Goal: Task Accomplishment & Management: Use online tool/utility

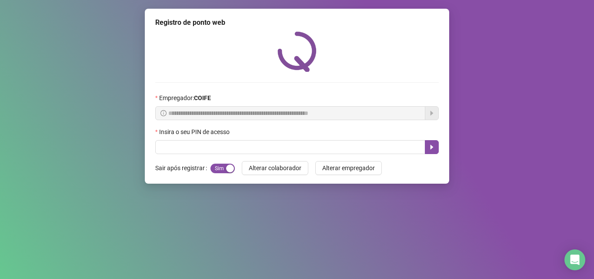
click at [245, 149] on input "text" at bounding box center [290, 147] width 270 height 14
type input "*"
type input "*****"
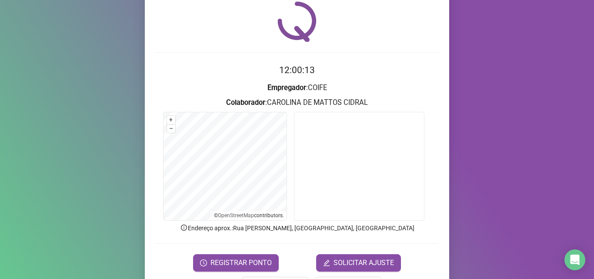
scroll to position [61, 0]
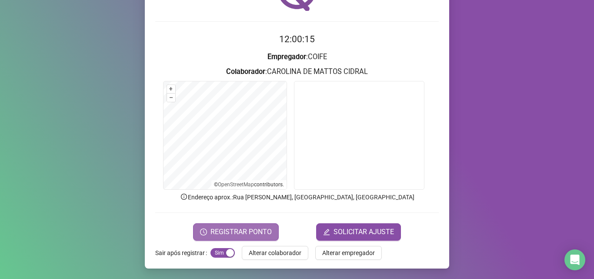
click at [259, 233] on span "REGISTRAR PONTO" at bounding box center [240, 232] width 61 height 10
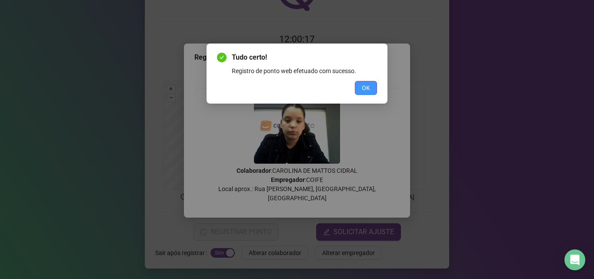
click at [373, 86] on button "OK" at bounding box center [366, 88] width 22 height 14
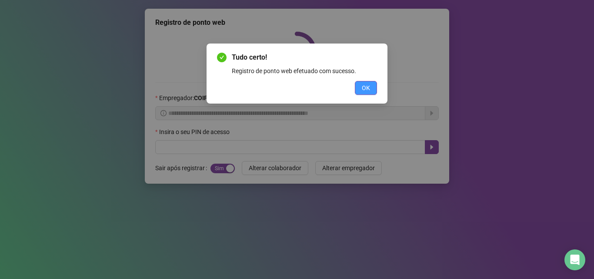
scroll to position [0, 0]
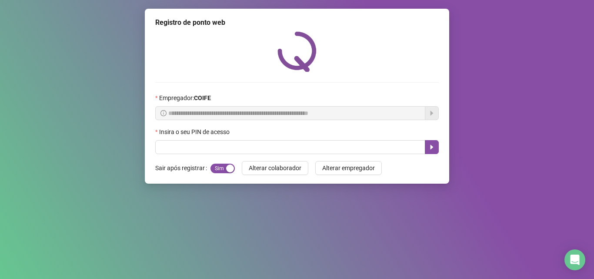
drag, startPoint x: 223, startPoint y: 134, endPoint x: 223, endPoint y: 139, distance: 4.8
click at [223, 139] on div "Insira o seu PIN de acesso" at bounding box center [296, 133] width 283 height 13
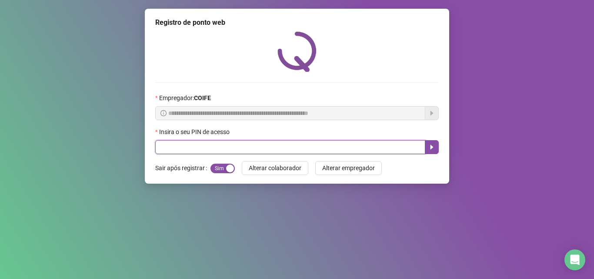
click at [223, 142] on input "text" at bounding box center [290, 147] width 270 height 14
type input "*****"
click at [428, 148] on button "button" at bounding box center [432, 147] width 14 height 14
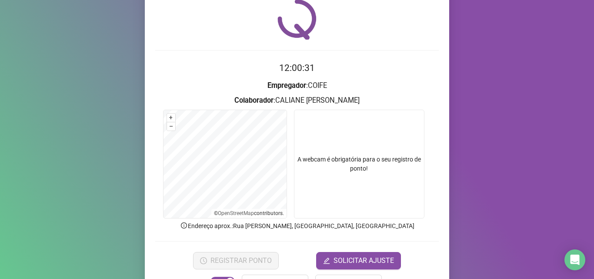
scroll to position [61, 0]
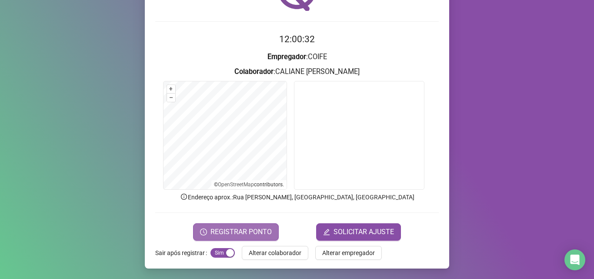
click at [249, 230] on span "REGISTRAR PONTO" at bounding box center [240, 232] width 61 height 10
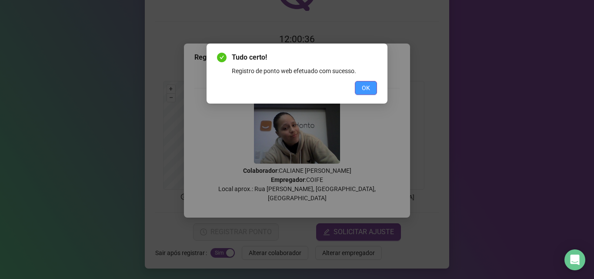
click at [367, 82] on button "OK" at bounding box center [366, 88] width 22 height 14
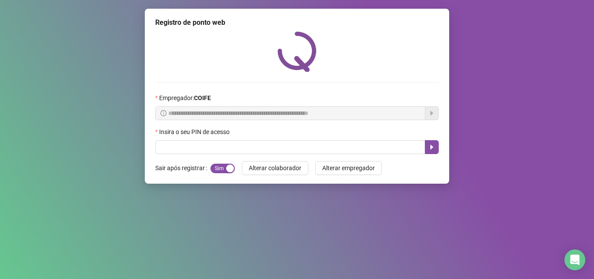
scroll to position [0, 0]
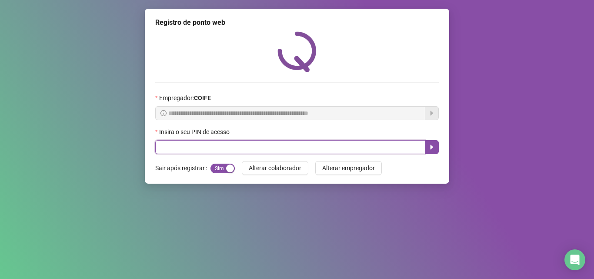
click at [217, 145] on input "text" at bounding box center [290, 147] width 270 height 14
type input "*****"
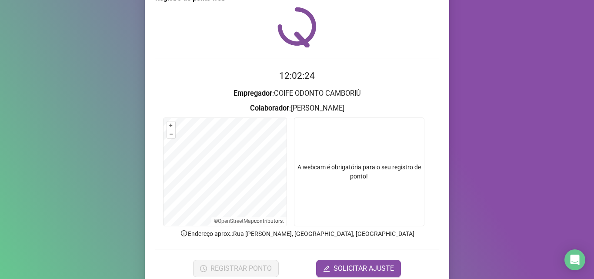
scroll to position [61, 0]
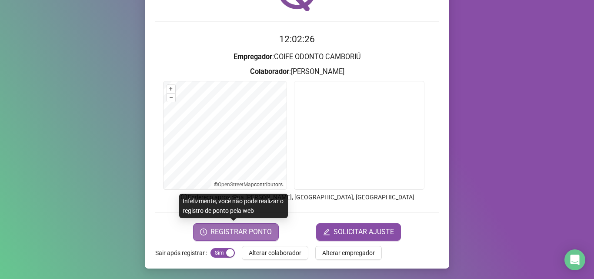
click at [256, 235] on span "REGISTRAR PONTO" at bounding box center [240, 232] width 61 height 10
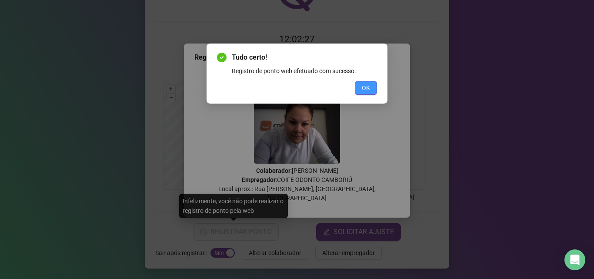
drag, startPoint x: 367, startPoint y: 87, endPoint x: 365, endPoint y: 103, distance: 16.6
click at [367, 87] on span "OK" at bounding box center [366, 88] width 8 height 10
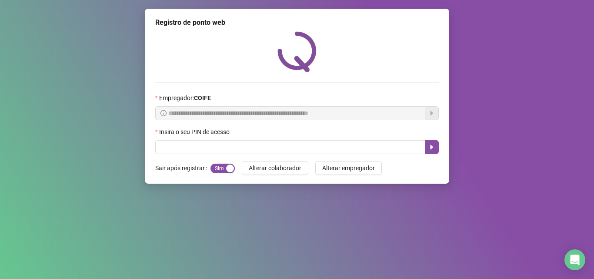
scroll to position [0, 0]
